Goal: Information Seeking & Learning: Learn about a topic

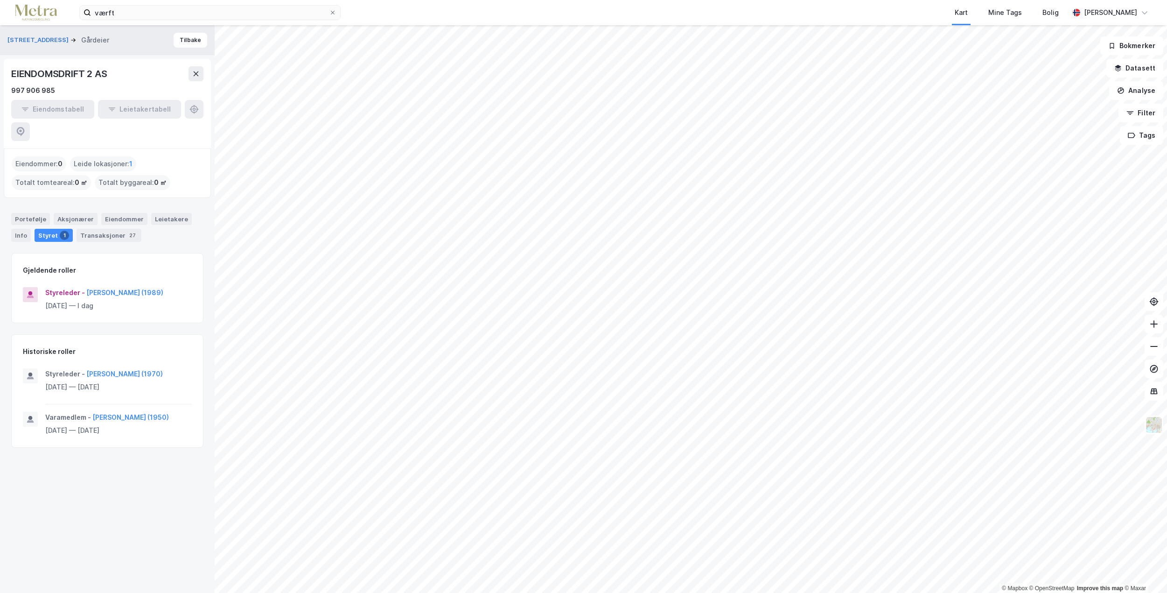
click at [46, 7] on img at bounding box center [36, 13] width 42 height 16
